Goal: Transaction & Acquisition: Purchase product/service

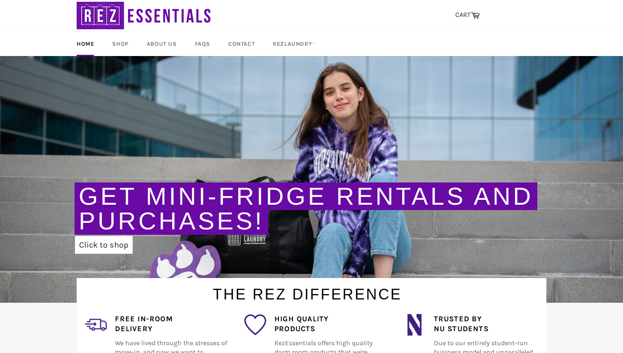
scroll to position [15, 0]
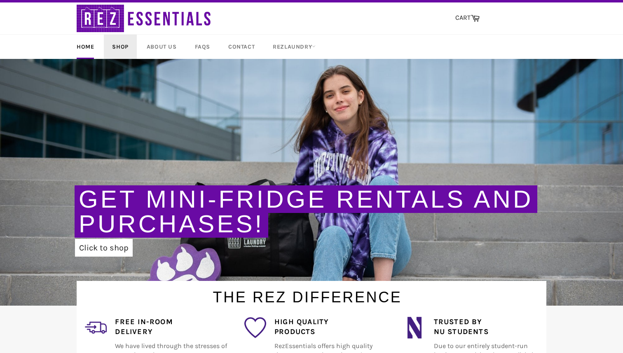
click at [120, 42] on link "Shop" at bounding box center [120, 47] width 33 height 24
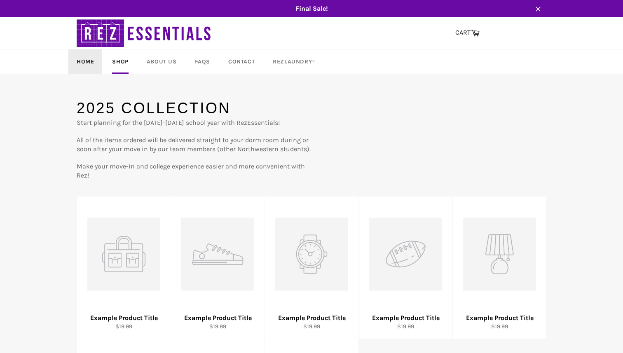
click at [83, 62] on link "Home" at bounding box center [85, 61] width 34 height 24
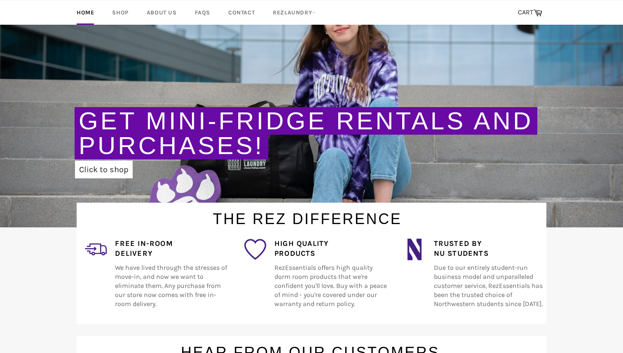
scroll to position [100, 0]
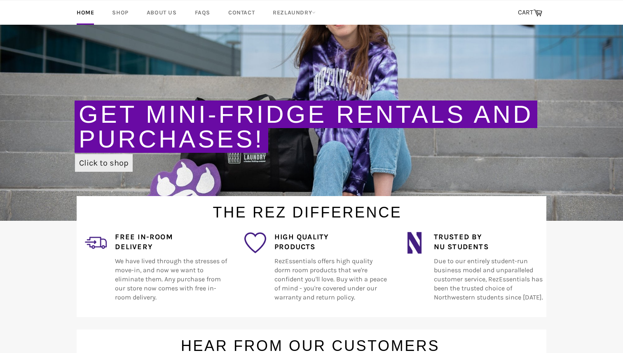
click at [99, 160] on link "Click to shop" at bounding box center [104, 163] width 58 height 18
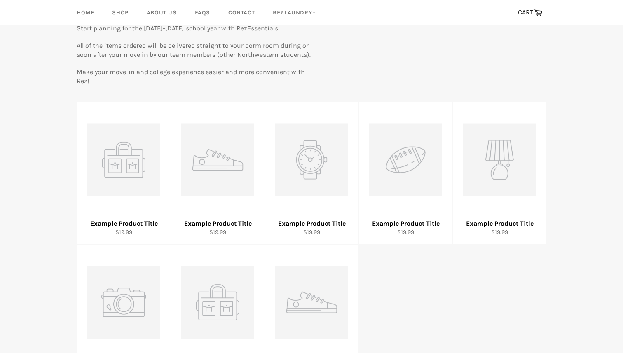
scroll to position [94, 0]
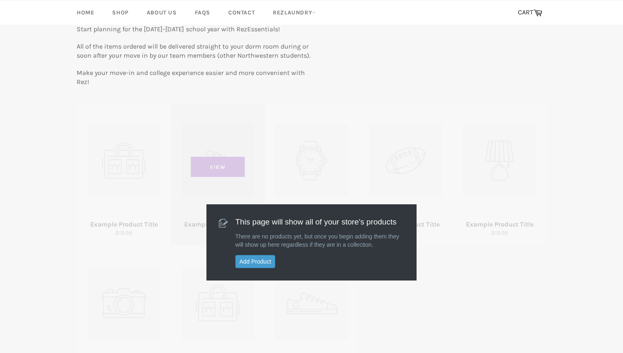
click at [246, 185] on div "View" at bounding box center [218, 174] width 94 height 142
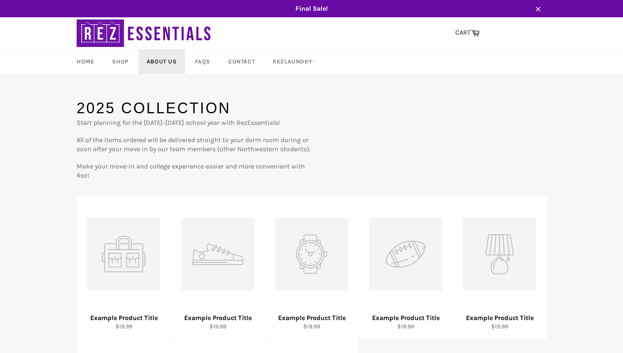
click at [170, 62] on link "About Us" at bounding box center [162, 61] width 47 height 24
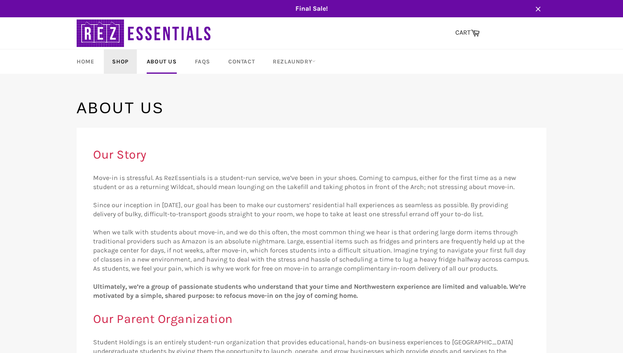
click at [127, 65] on link "Shop" at bounding box center [120, 61] width 33 height 24
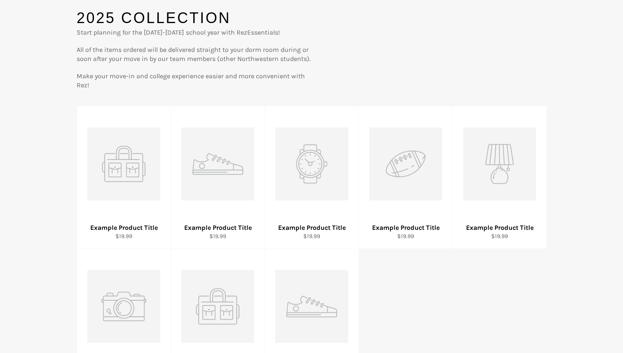
scroll to position [108, 0]
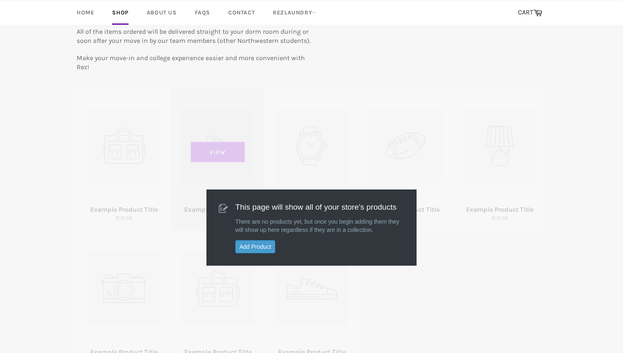
click at [235, 154] on span "View" at bounding box center [218, 152] width 54 height 21
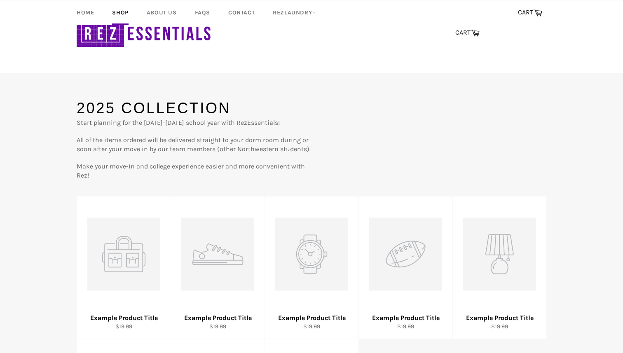
scroll to position [107, 0]
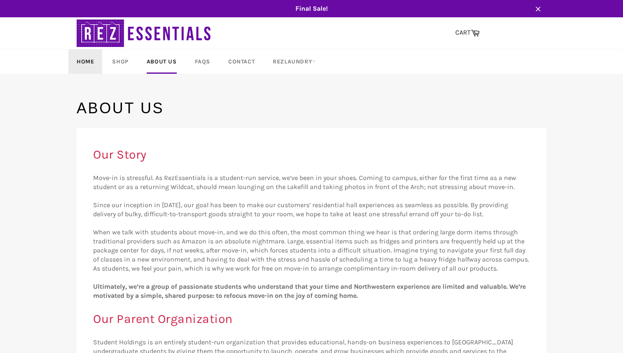
click at [91, 62] on link "Home" at bounding box center [85, 61] width 34 height 24
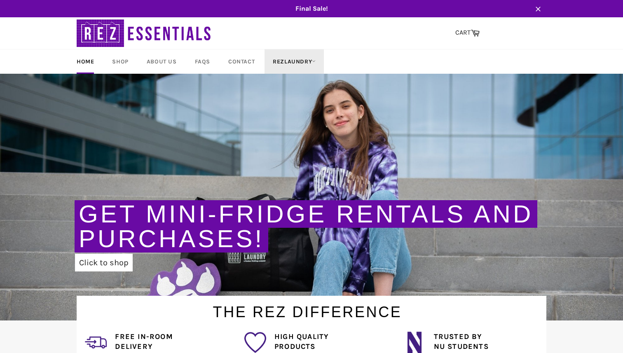
click at [277, 60] on link "RezLaundry" at bounding box center [294, 61] width 59 height 24
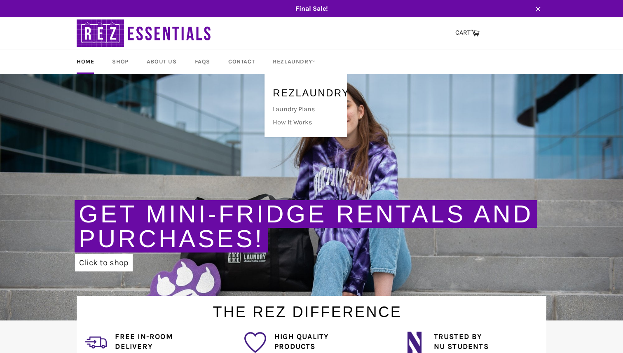
click at [208, 229] on link "Get Mini-Fridge Rentals and Purchases!" at bounding box center [306, 226] width 455 height 52
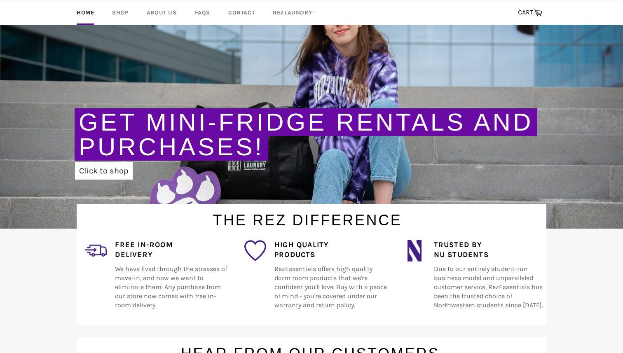
scroll to position [92, 0]
click at [180, 121] on link "Get Mini-Fridge Rentals and Purchases!" at bounding box center [306, 134] width 455 height 52
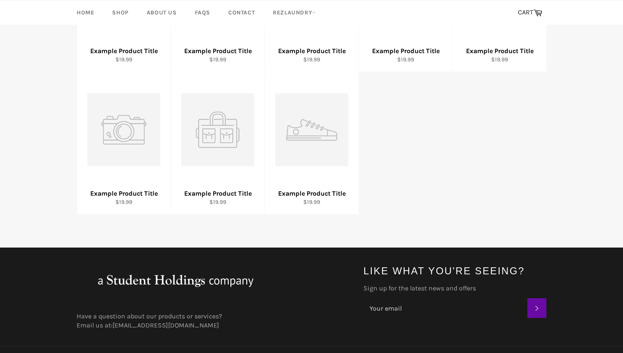
scroll to position [279, 0]
